Goal: Task Accomplishment & Management: Manage account settings

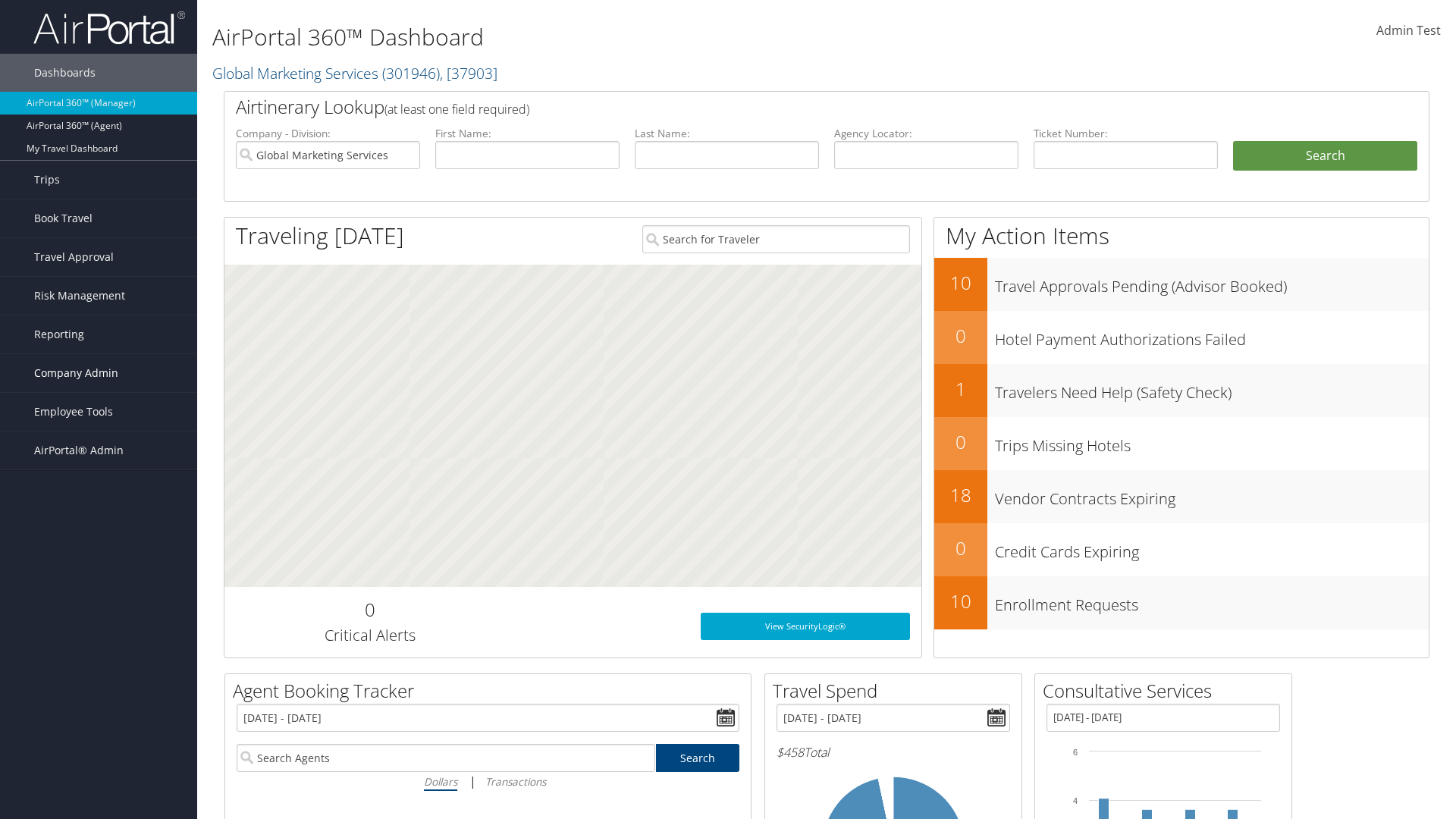
click at [98, 373] on span "Company Admin" at bounding box center [76, 373] width 84 height 38
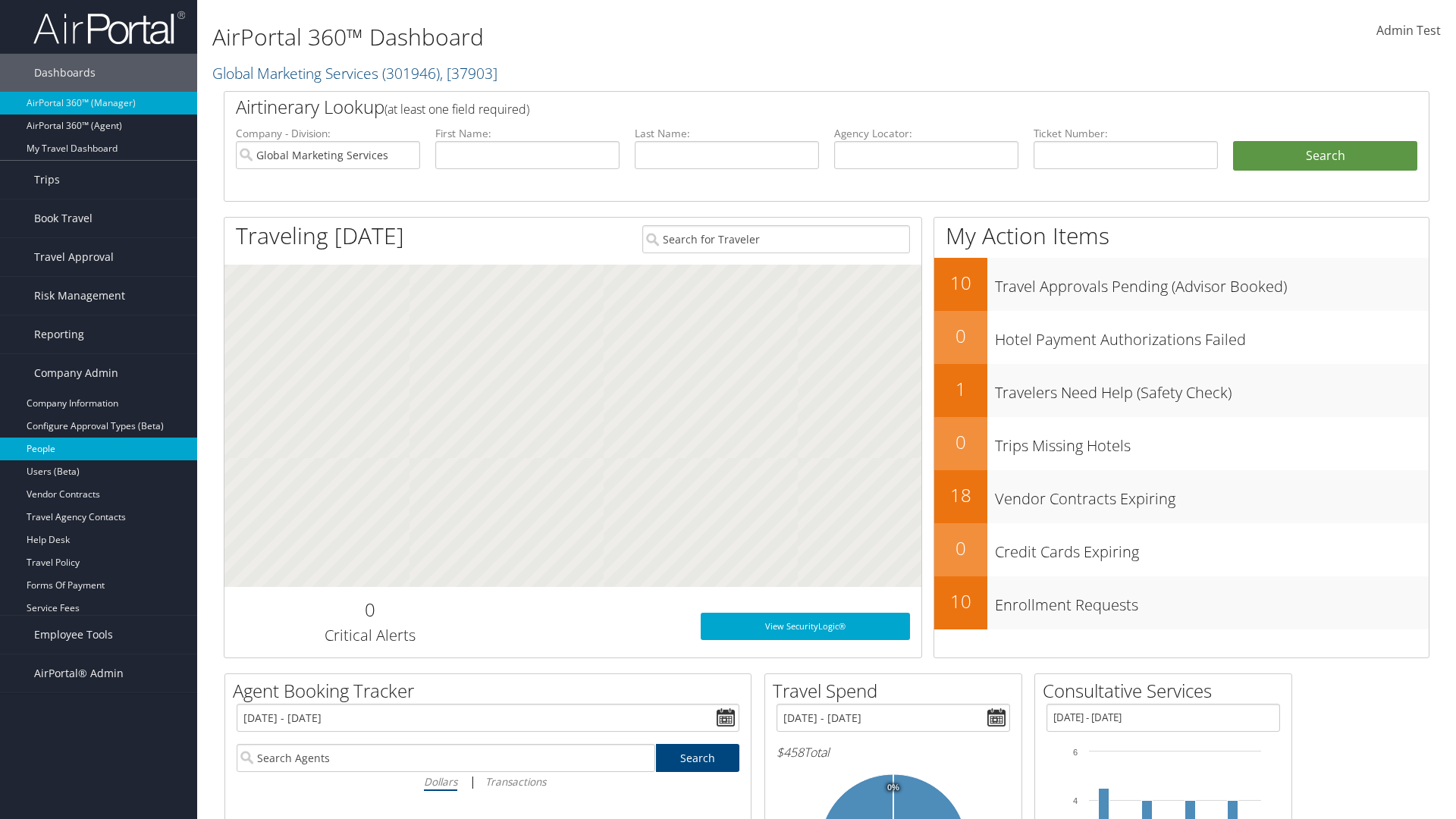
click at [98, 449] on link "People" at bounding box center [98, 448] width 197 height 22
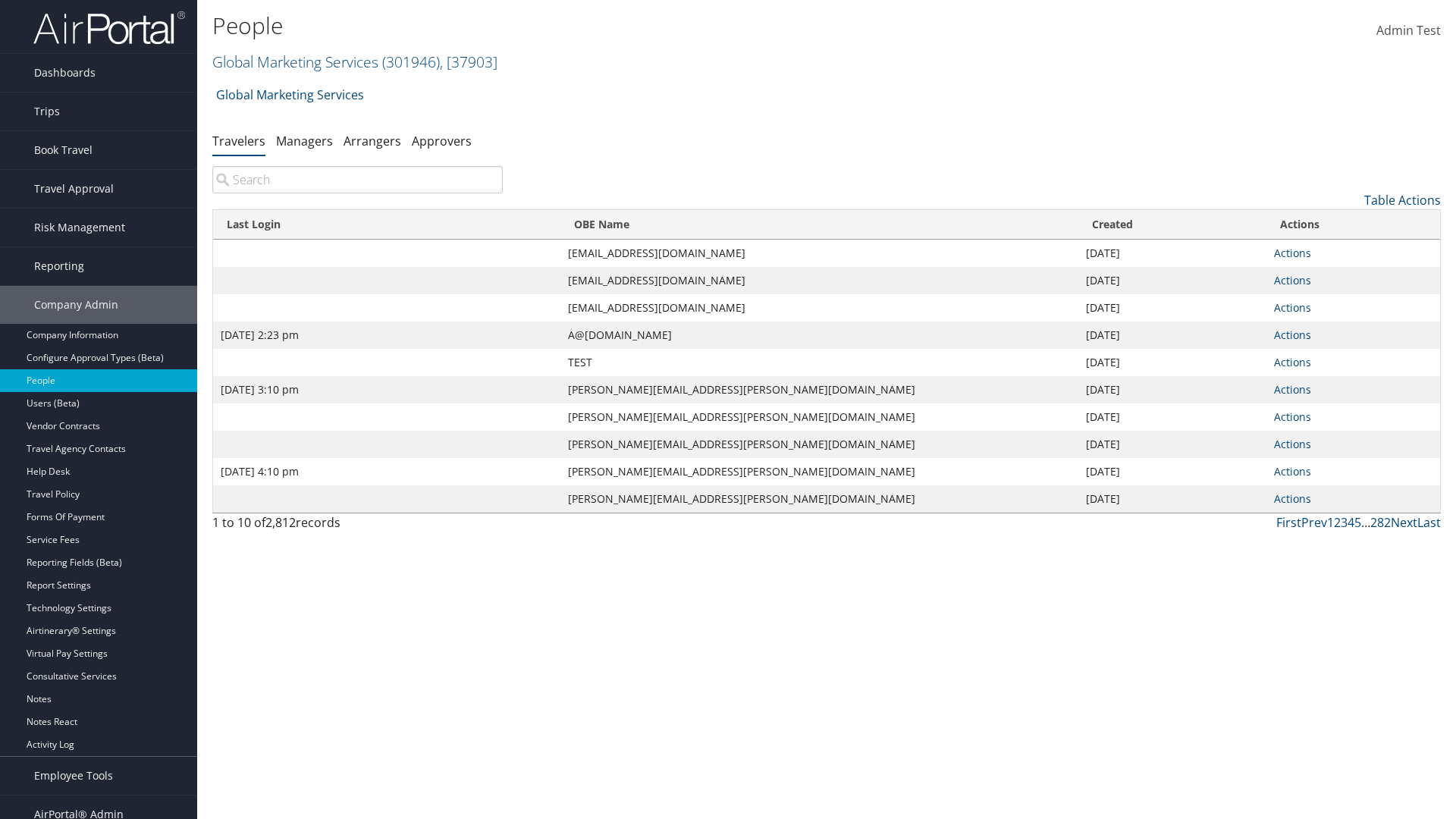
click at [357, 180] on input "search" at bounding box center [357, 179] width 290 height 27
type input "[DATE] 2:23 pm"
